Goal: Check status: Check status

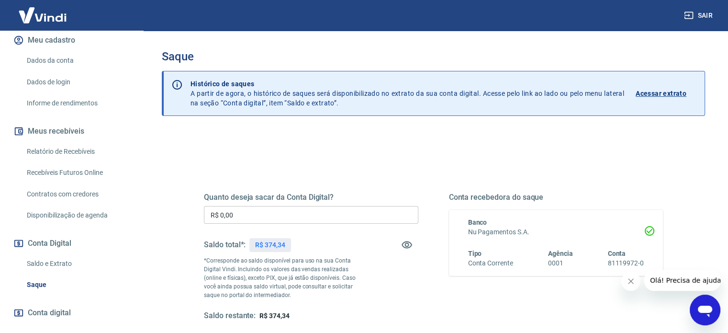
scroll to position [176, 0]
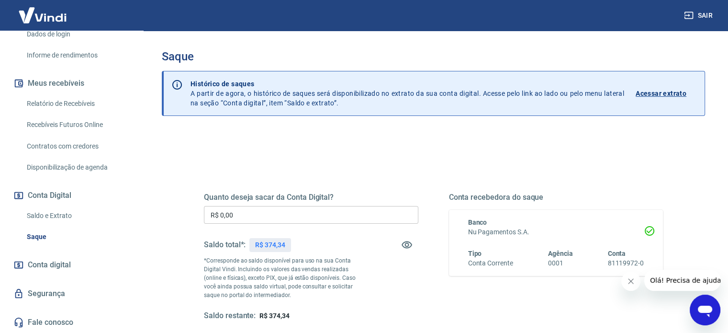
click at [67, 214] on link "Saldo e Extrato" at bounding box center [77, 216] width 109 height 20
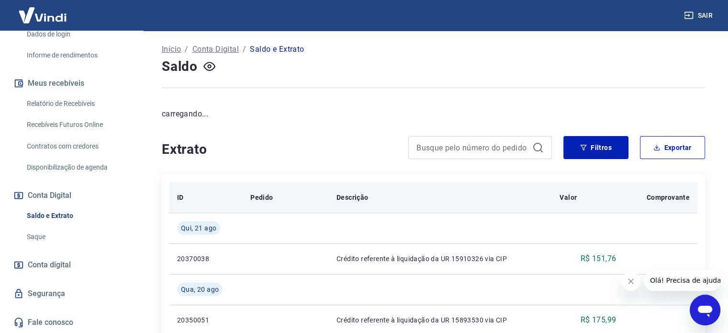
scroll to position [48, 0]
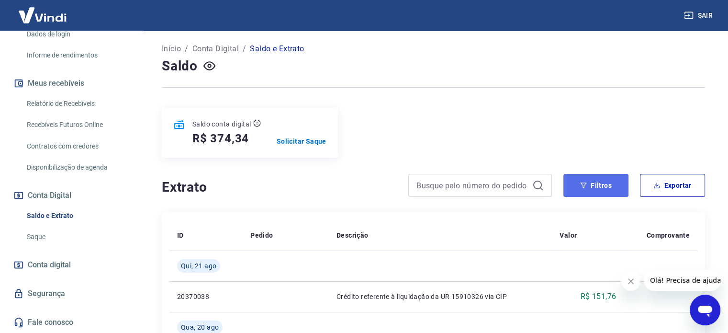
click at [600, 180] on button "Filtros" at bounding box center [595, 185] width 65 height 23
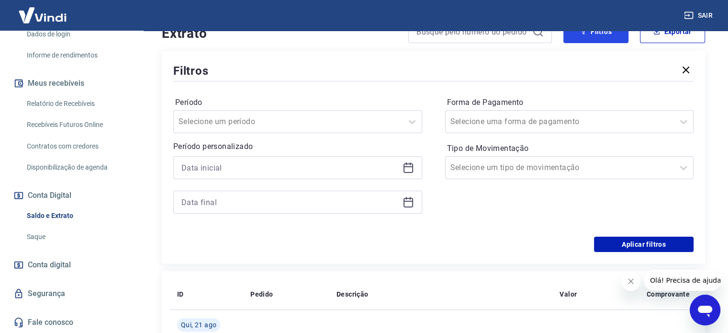
scroll to position [239, 0]
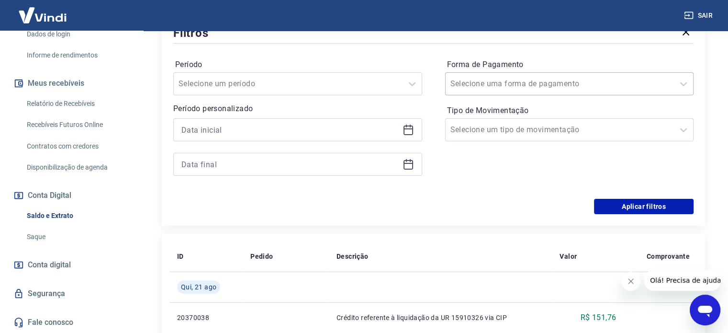
click at [529, 90] on div at bounding box center [559, 83] width 219 height 13
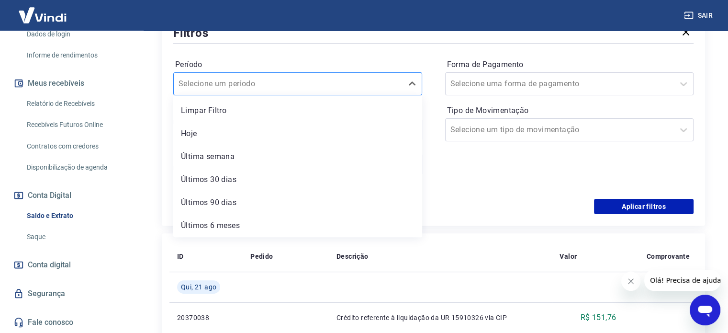
click at [308, 91] on div "Selecione um período" at bounding box center [288, 83] width 229 height 17
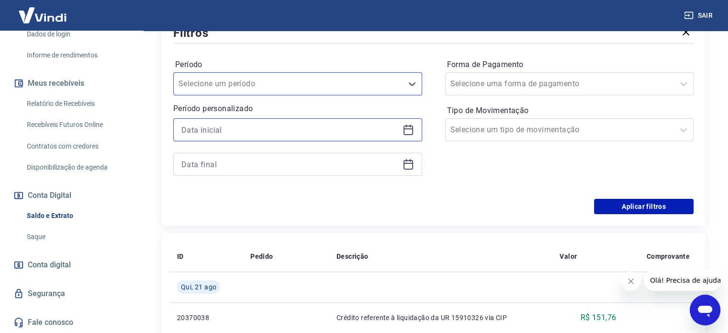
click at [304, 132] on input at bounding box center [289, 130] width 217 height 14
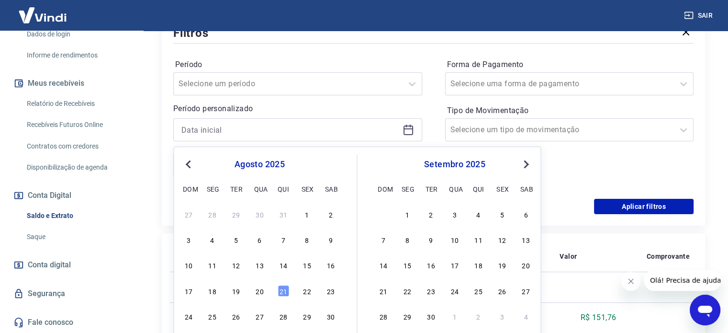
click at [187, 158] on button "Previous Month" at bounding box center [187, 163] width 11 height 11
click at [237, 213] on div "1" at bounding box center [235, 213] width 11 height 11
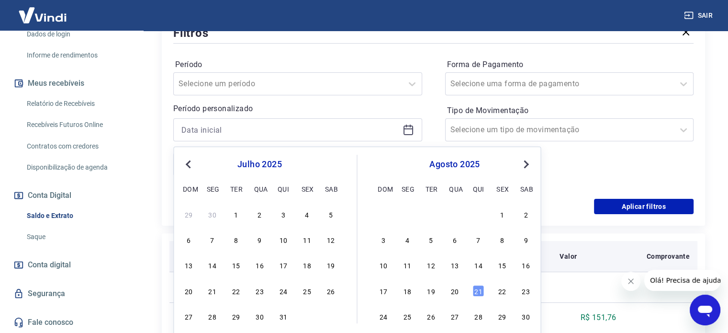
type input "[DATE]"
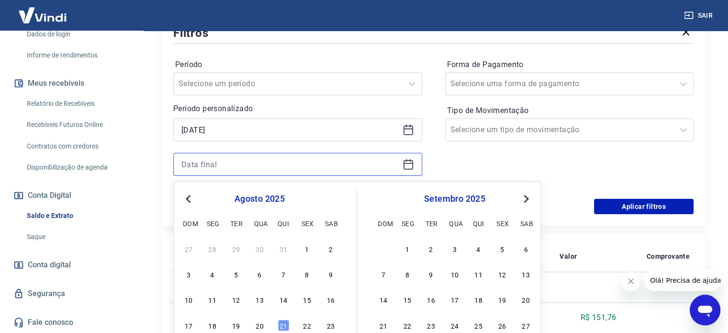
click at [317, 160] on input at bounding box center [289, 164] width 217 height 14
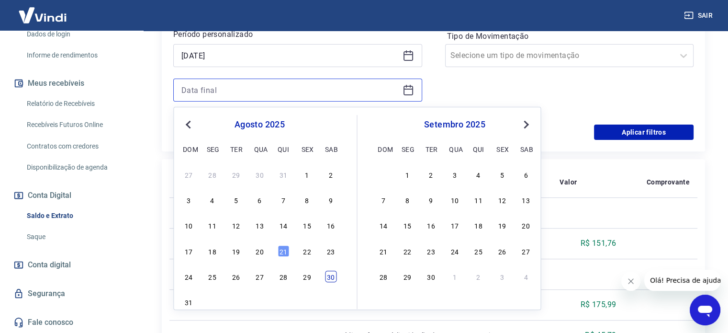
scroll to position [335, 0]
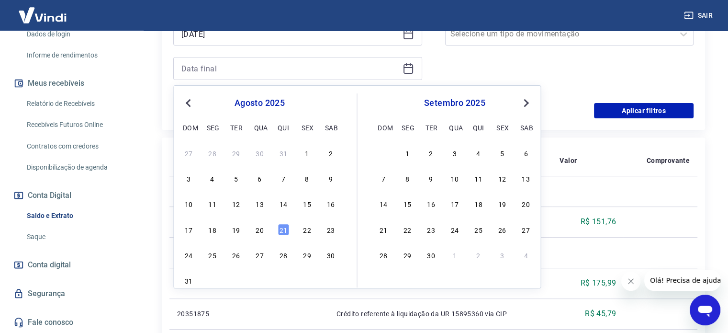
click at [189, 101] on span "Previous Month" at bounding box center [189, 102] width 0 height 11
click at [287, 257] on div "31" at bounding box center [283, 254] width 11 height 11
type input "[DATE]"
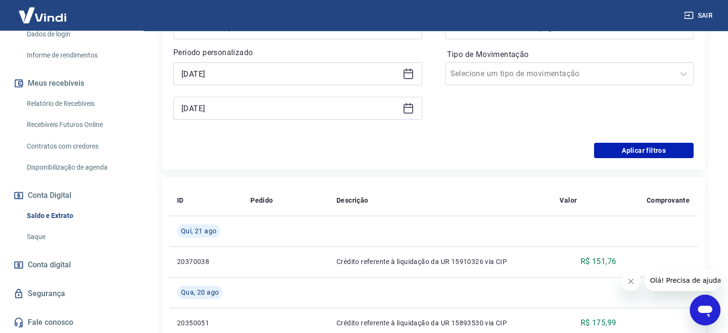
scroll to position [239, 0]
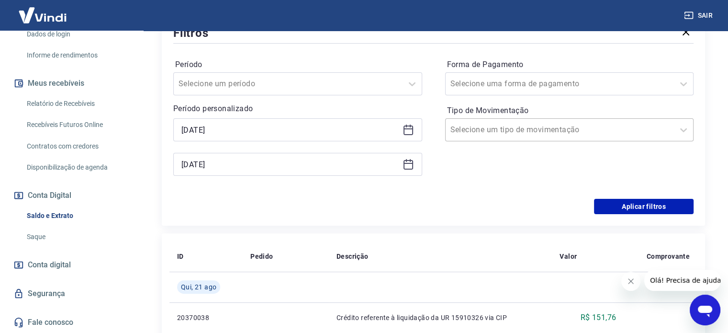
click at [490, 122] on div "Selecione um tipo de movimentação" at bounding box center [560, 129] width 229 height 17
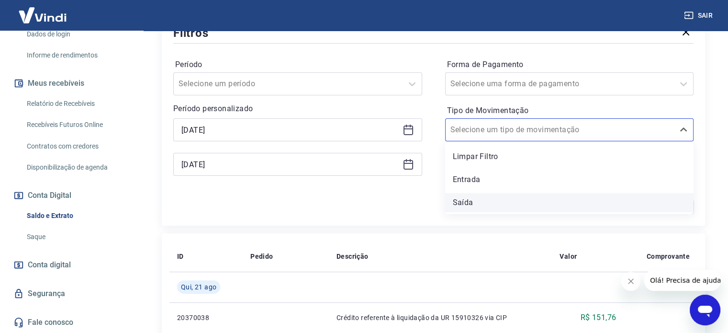
click at [467, 201] on div "Saída" at bounding box center [569, 202] width 249 height 19
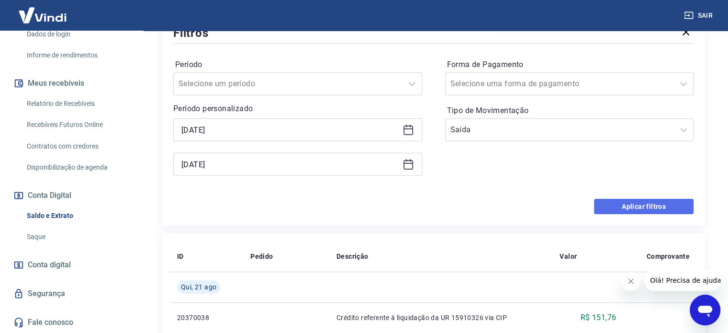
click at [630, 203] on button "Aplicar filtros" at bounding box center [644, 206] width 100 height 15
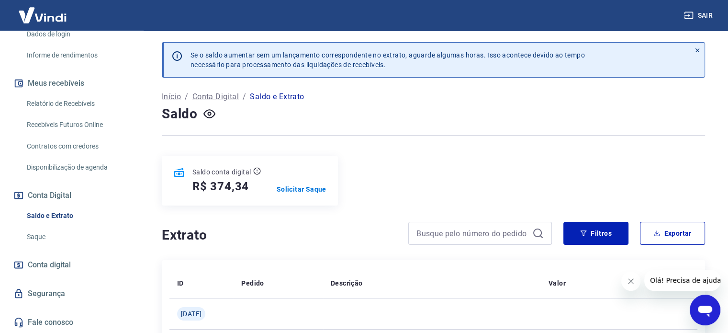
scroll to position [96, 0]
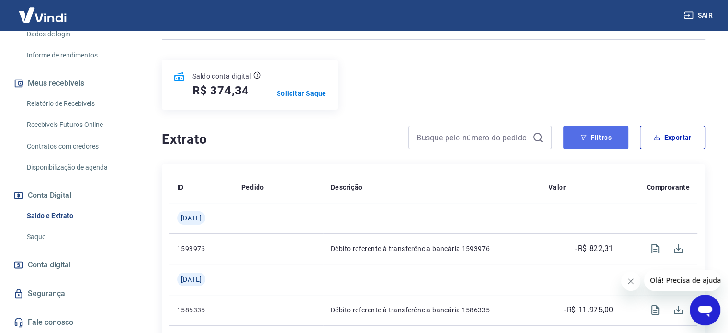
click at [608, 145] on button "Filtros" at bounding box center [595, 137] width 65 height 23
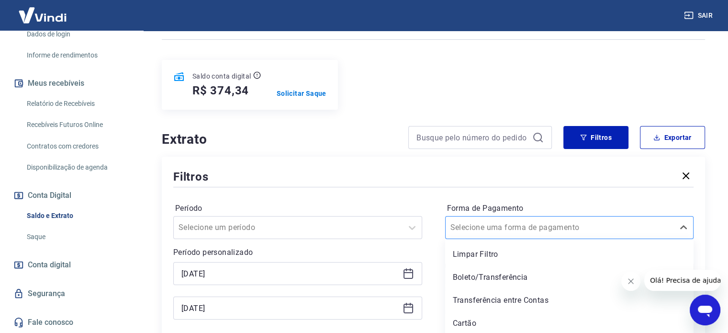
click at [491, 230] on div "option Limpar Filtro focused, 1 of 5. 5 results available. Use Up and Down to c…" at bounding box center [569, 227] width 249 height 23
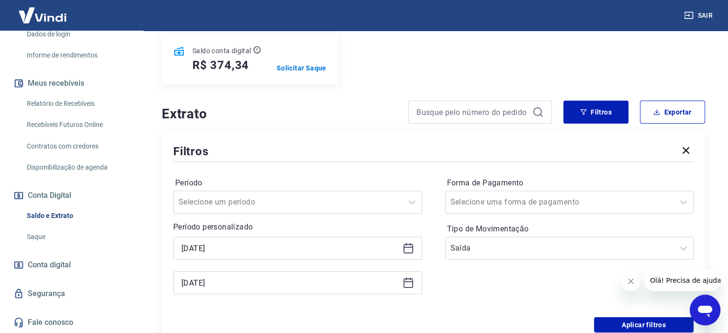
click at [426, 168] on div "Período Selecione um período Período personalizado [DATE] [DATE] Forma de Pagam…" at bounding box center [433, 240] width 520 height 153
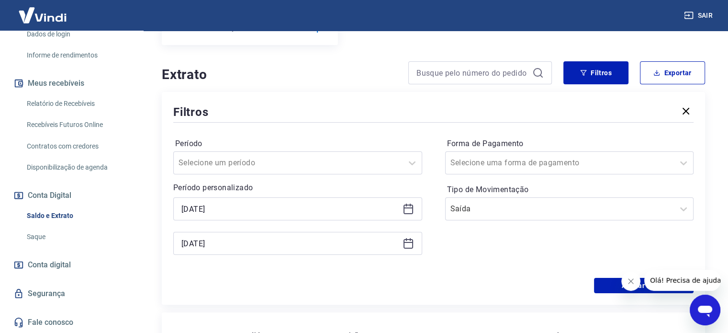
scroll to position [265, 0]
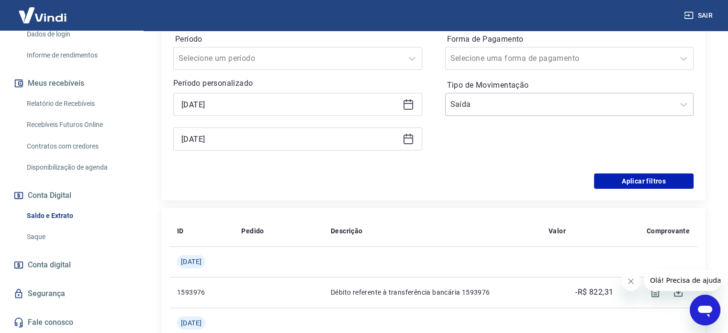
click at [485, 102] on input "Tipo de Movimentação" at bounding box center [498, 104] width 97 height 11
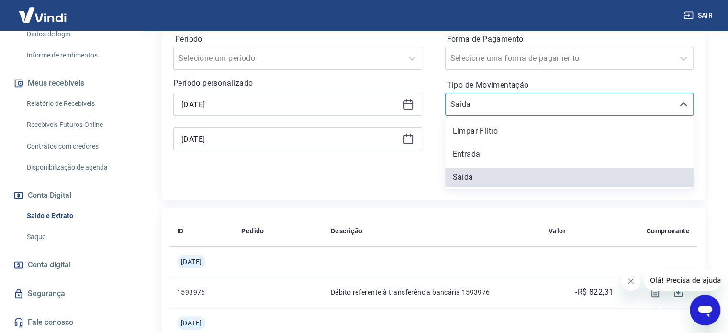
click at [485, 102] on input "Tipo de Movimentação" at bounding box center [498, 104] width 97 height 11
click at [389, 189] on div "Filtros Período Selecione um período Período personalizado [DATE] [DATE] Forma …" at bounding box center [433, 94] width 543 height 213
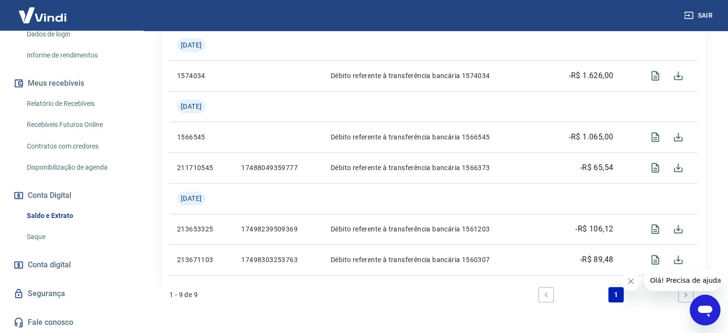
scroll to position [729, 0]
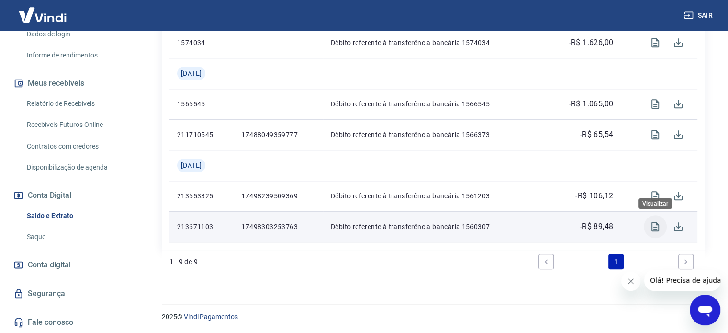
click at [652, 227] on icon "Visualizar" at bounding box center [656, 227] width 8 height 10
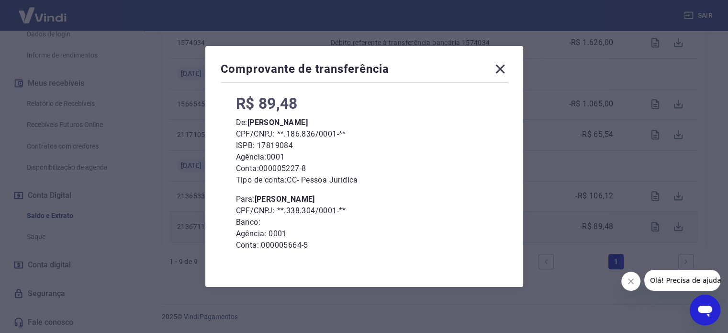
scroll to position [88, 0]
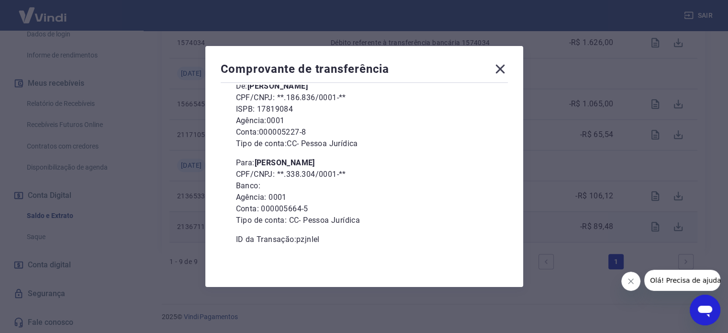
click at [505, 67] on icon at bounding box center [499, 69] width 9 height 9
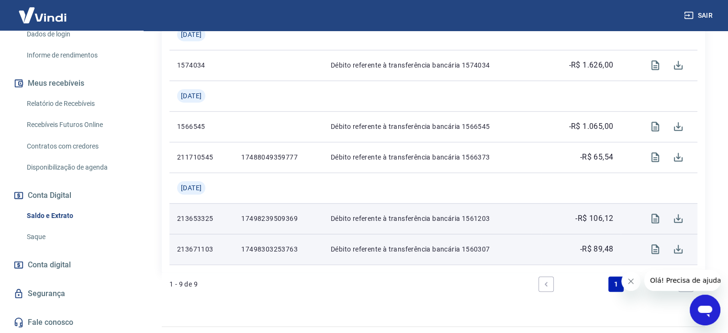
scroll to position [729, 0]
